Goal: Task Accomplishment & Management: Use online tool/utility

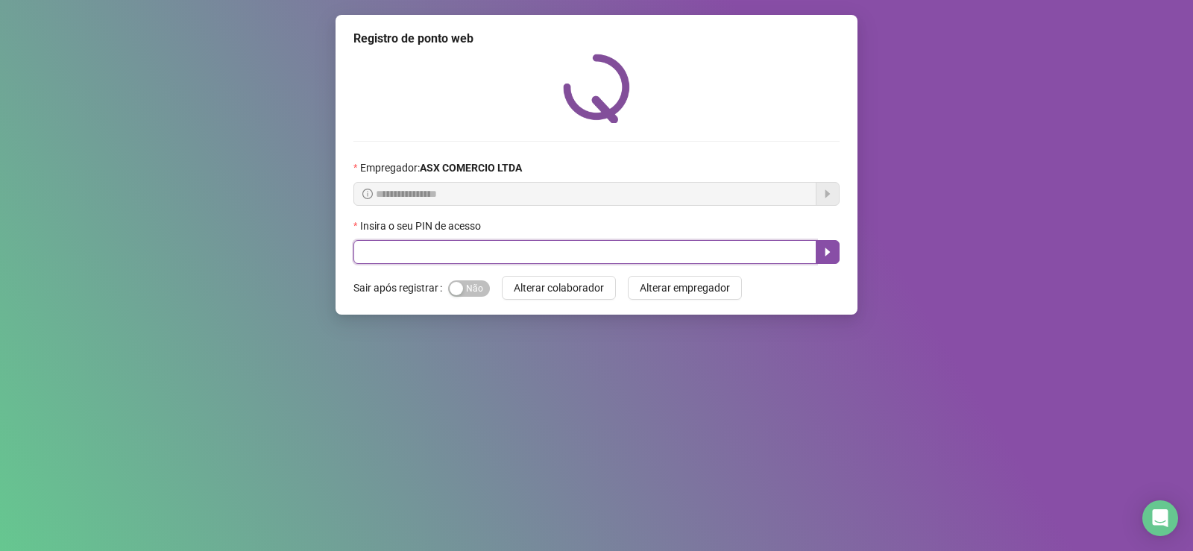
click at [688, 250] on input "text" at bounding box center [584, 252] width 463 height 24
click at [488, 251] on input "text" at bounding box center [584, 252] width 463 height 24
type input "*****"
click at [827, 246] on icon "caret-right" at bounding box center [828, 252] width 12 height 12
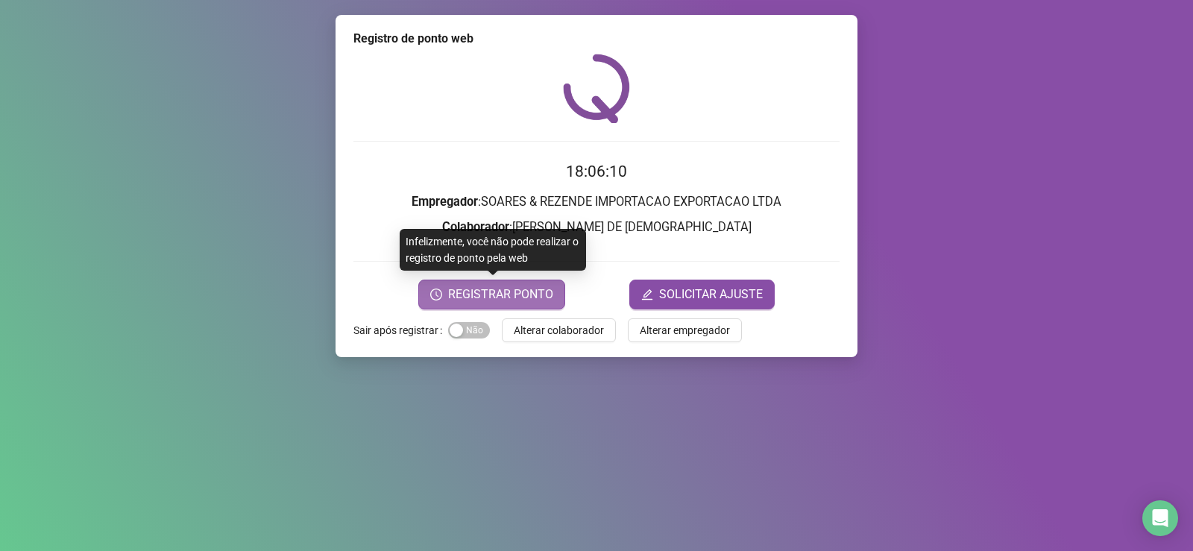
click at [546, 293] on span "REGISTRAR PONTO" at bounding box center [500, 295] width 105 height 18
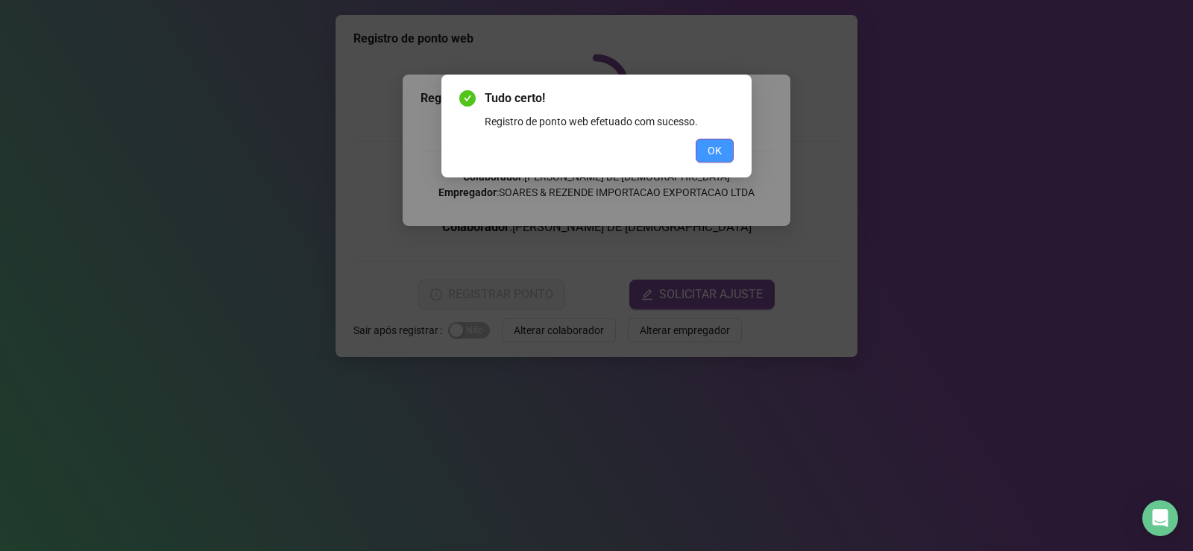
click at [732, 151] on button "OK" at bounding box center [715, 151] width 38 height 24
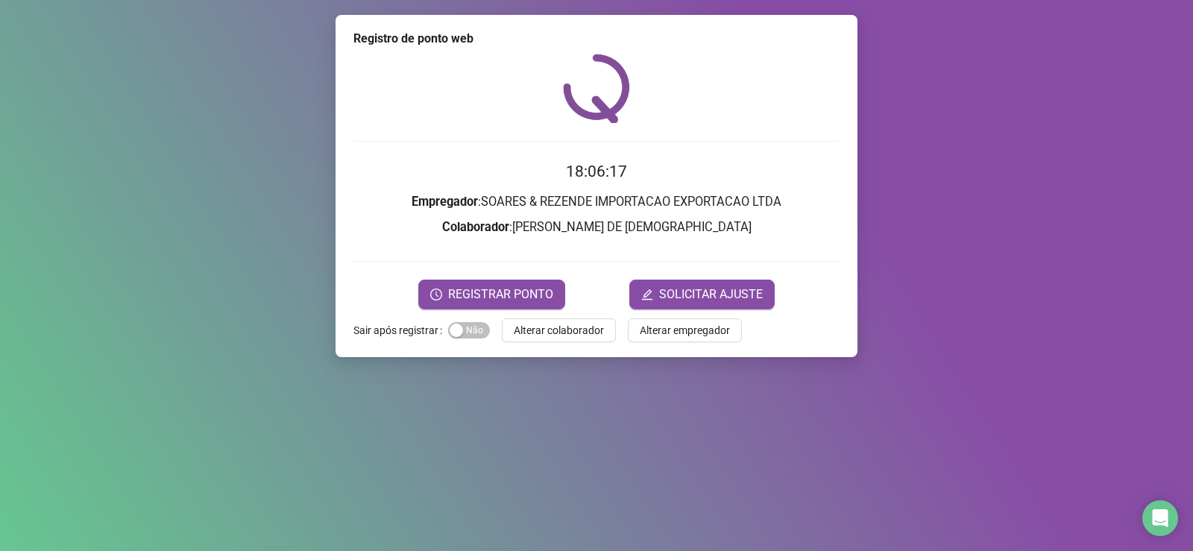
click at [603, 345] on div "Registro de ponto web 18:06:17 Empregador : SOARES & REZENDE IMPORTACAO EXPORTA…" at bounding box center [597, 186] width 522 height 342
click at [593, 333] on span "Alterar colaborador" at bounding box center [559, 330] width 90 height 16
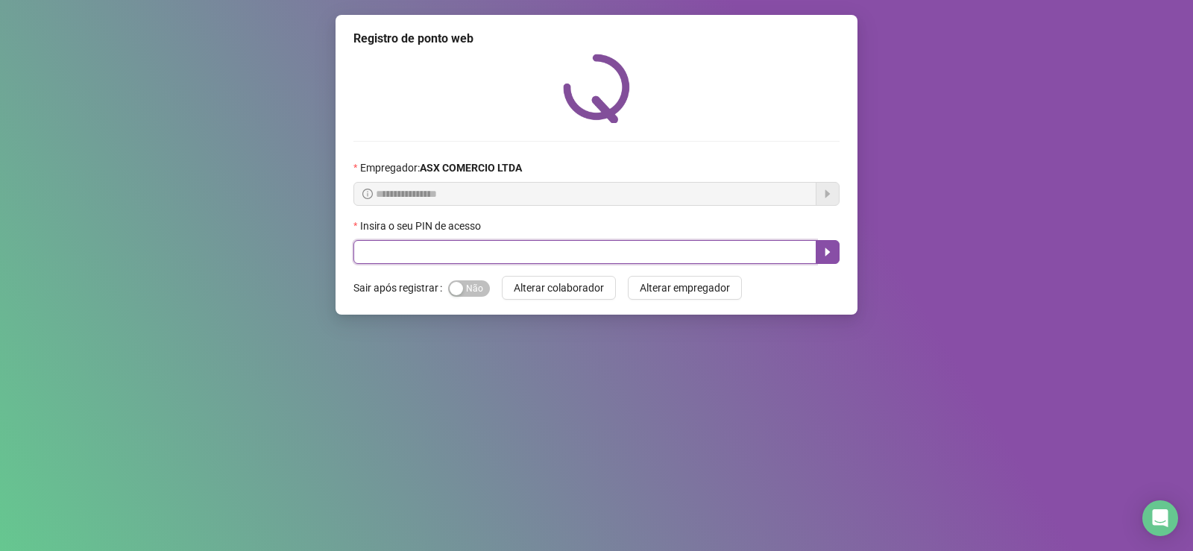
click at [588, 256] on input "text" at bounding box center [584, 252] width 463 height 24
type input "*****"
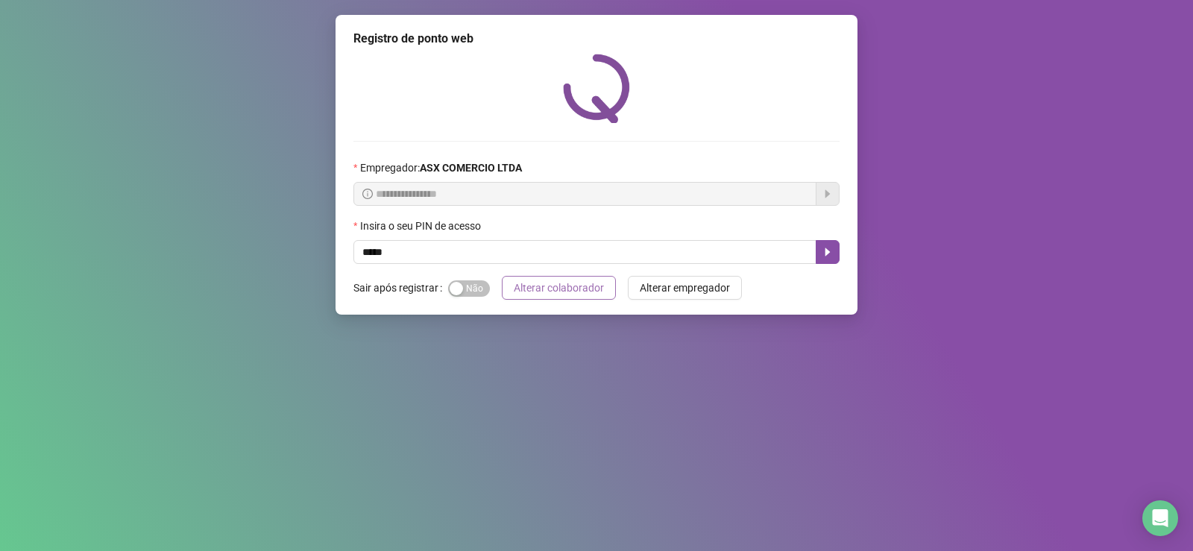
click at [577, 286] on span "Alterar colaborador" at bounding box center [559, 288] width 90 height 16
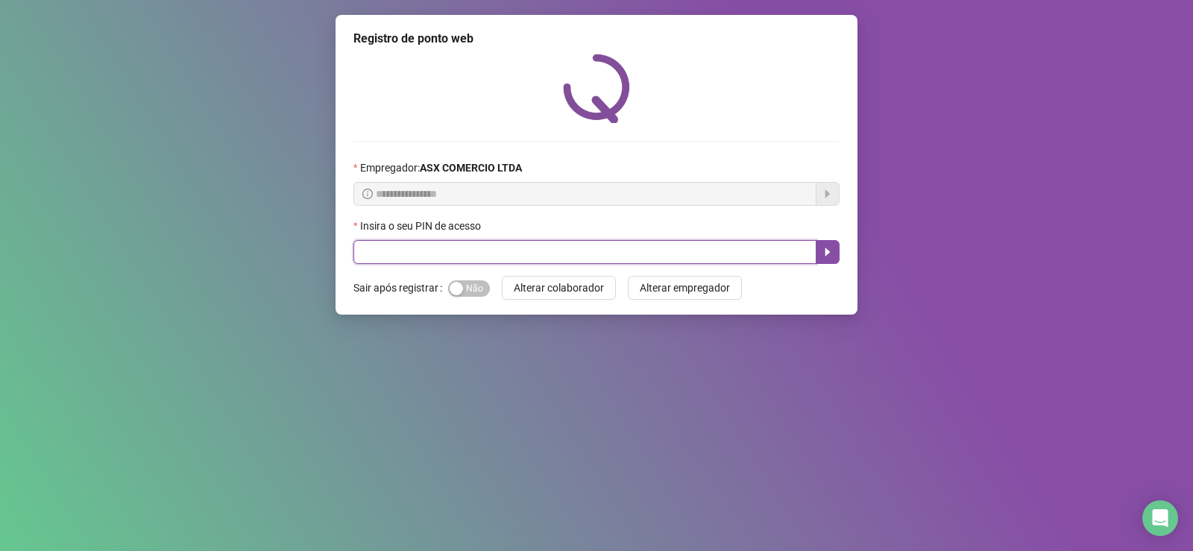
click at [395, 258] on input "text" at bounding box center [584, 252] width 463 height 24
type input "*****"
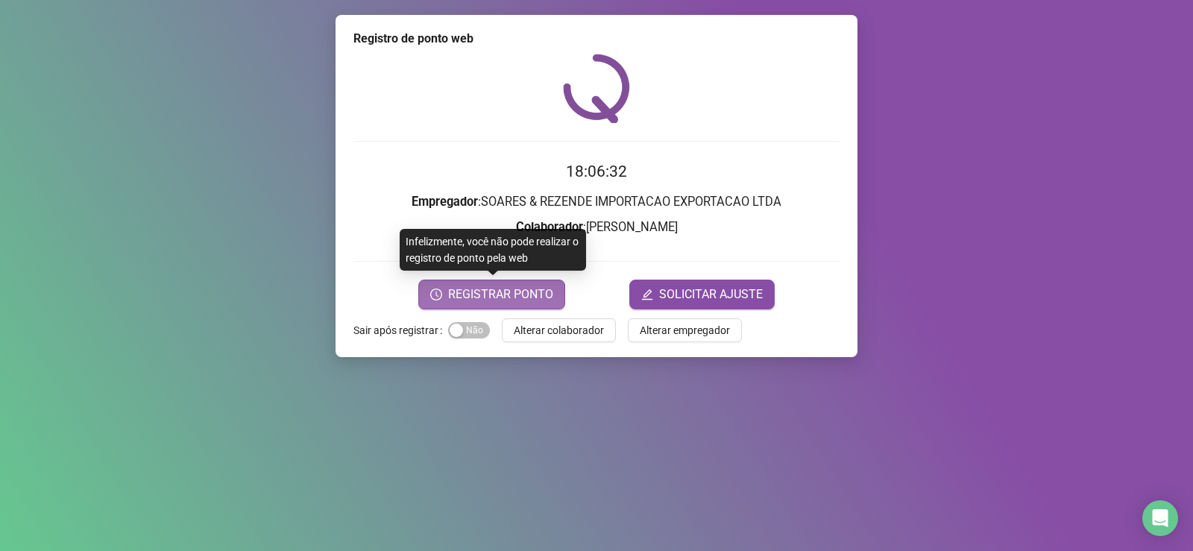
click at [489, 292] on span "REGISTRAR PONTO" at bounding box center [500, 295] width 105 height 18
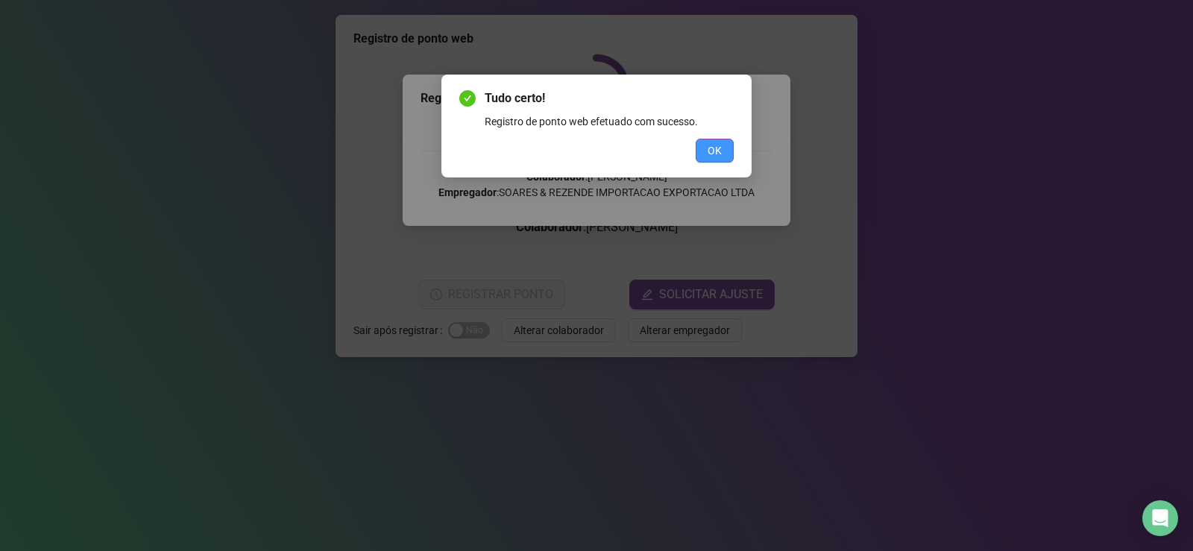
click at [727, 145] on button "OK" at bounding box center [715, 151] width 38 height 24
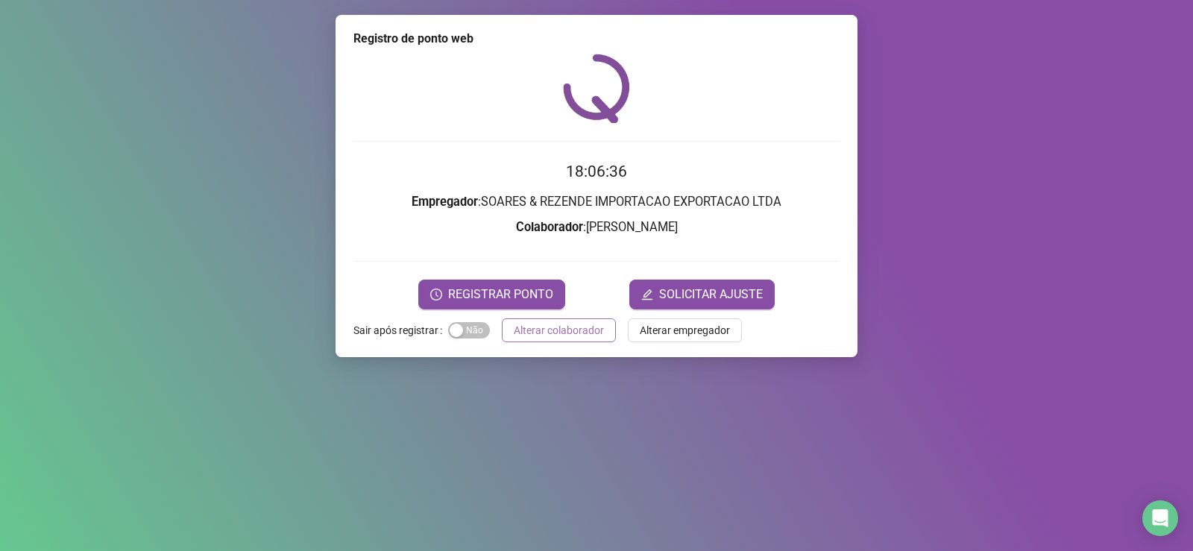
click at [526, 336] on span "Alterar colaborador" at bounding box center [559, 330] width 90 height 16
